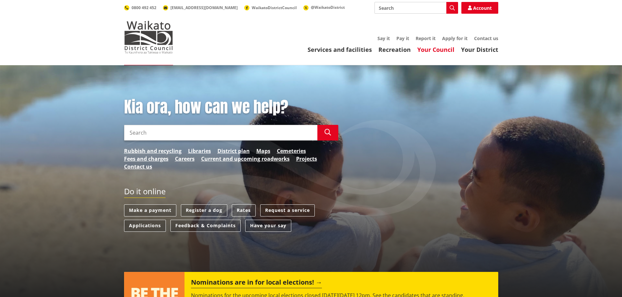
click at [431, 51] on link "Your Council" at bounding box center [435, 50] width 37 height 8
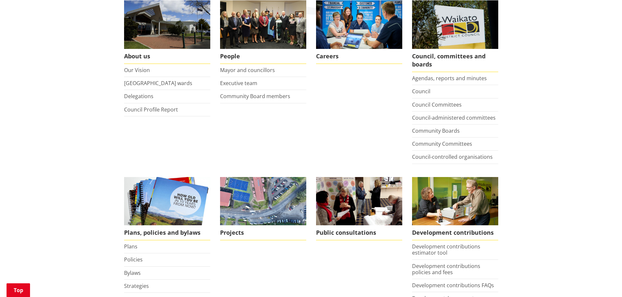
scroll to position [131, 0]
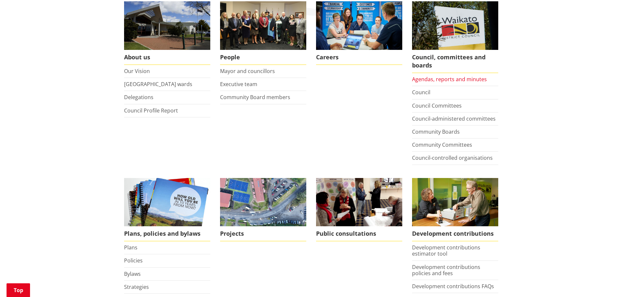
click at [443, 78] on link "Agendas, reports and minutes" at bounding box center [449, 79] width 75 height 7
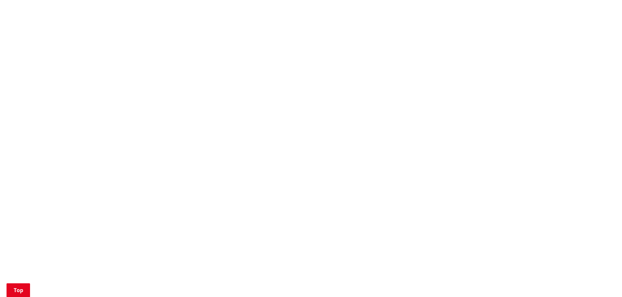
scroll to position [522, 0]
